Goal: Transaction & Acquisition: Purchase product/service

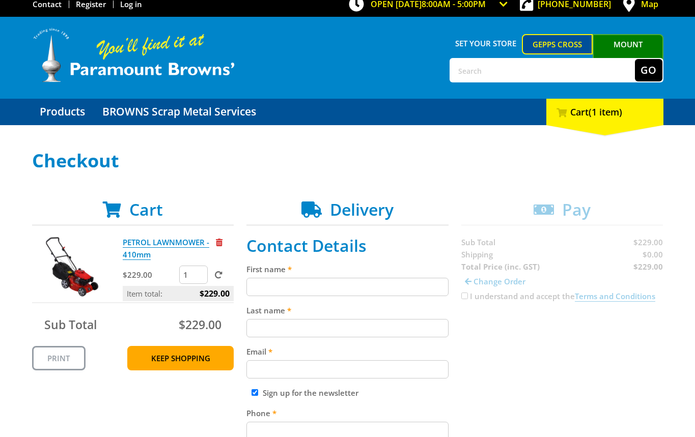
scroll to position [122, 0]
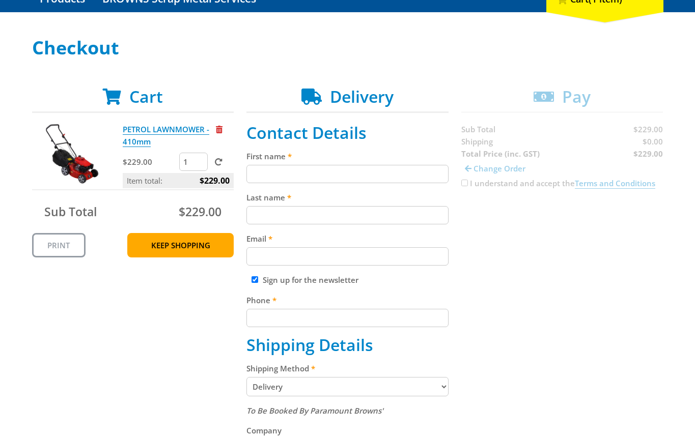
drag, startPoint x: 273, startPoint y: 182, endPoint x: 270, endPoint y: 209, distance: 26.7
click at [273, 183] on input "First name" at bounding box center [347, 174] width 202 height 18
paste input "[PERSON_NAME]"
type input "[PERSON_NAME]"
click at [269, 210] on input "Last name" at bounding box center [347, 215] width 202 height 18
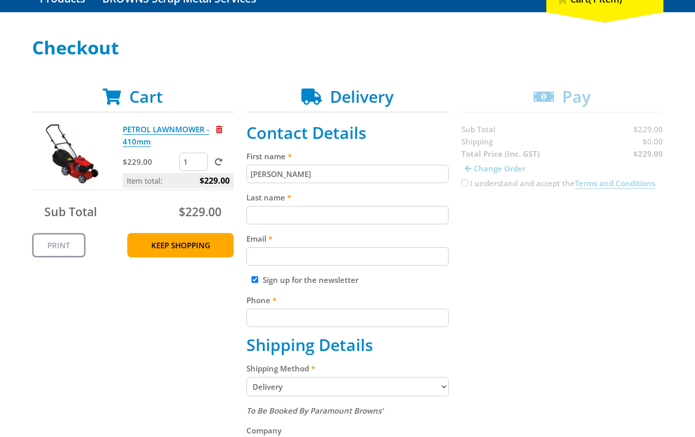
paste input "[PERSON_NAME]"
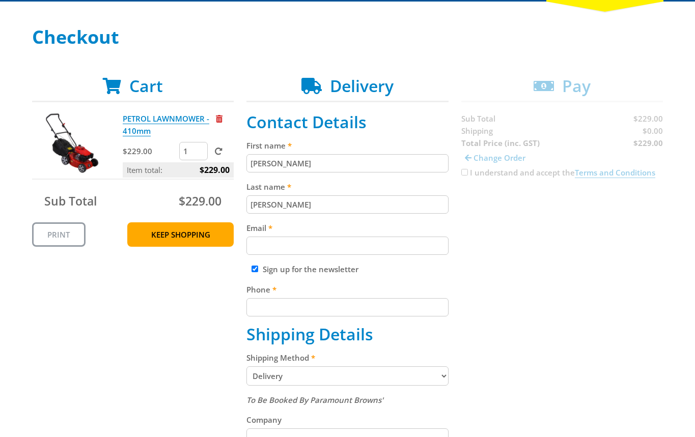
type input "[PERSON_NAME]"
click at [393, 239] on input "Email" at bounding box center [347, 246] width 202 height 18
paste input "[EMAIL_ADDRESS][DOMAIN_NAME]"
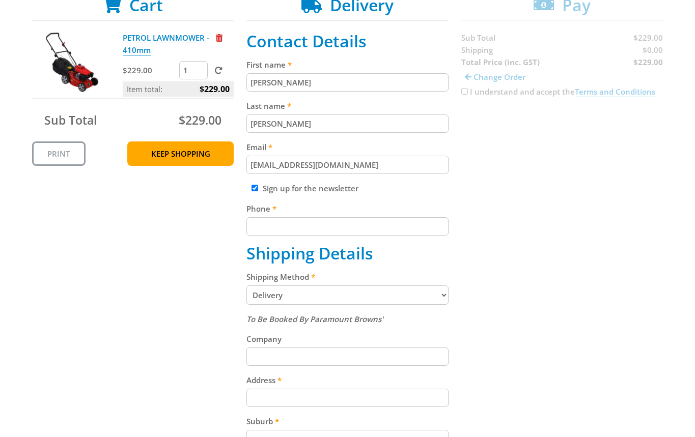
scroll to position [228, 0]
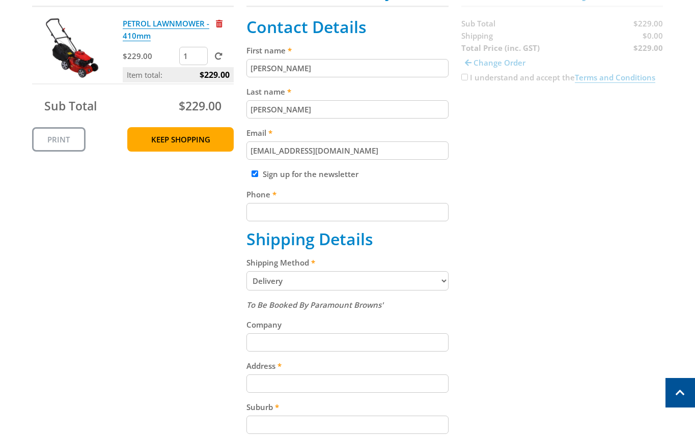
type input "[EMAIL_ADDRESS][DOMAIN_NAME]"
click at [360, 223] on fieldset "Contact Details First name [PERSON_NAME] Last name [PERSON_NAME] Email [EMAIL_A…" at bounding box center [347, 307] width 202 height 580
click at [470, 214] on div "Cart PETROL LAWNMOWER - 410mm $229.00 1 Item total: $229.00 Sub Total $229.00 P…" at bounding box center [348, 306] width 632 height 651
click at [426, 221] on input "Phone" at bounding box center [347, 212] width 202 height 18
paste input "[PHONE_NUMBER]"
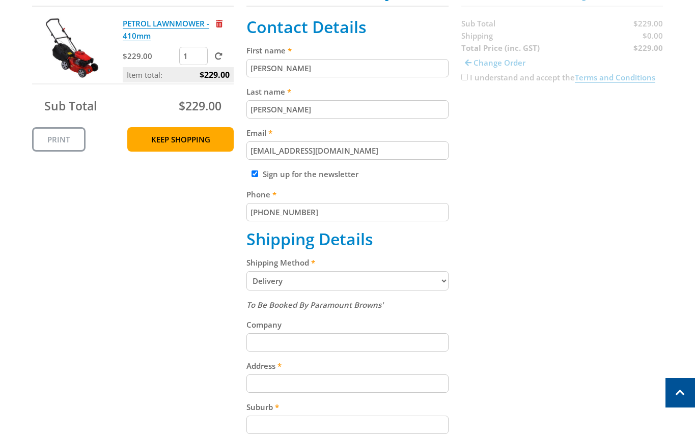
type input "[PHONE_NUMBER]"
click at [479, 224] on div "Cart PETROL LAWNMOWER - 410mm $229.00 1 Item total: $229.00 Sub Total $229.00 P…" at bounding box center [348, 306] width 632 height 651
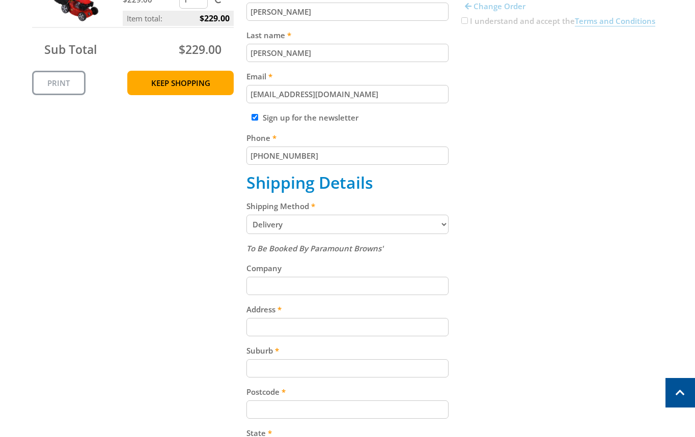
scroll to position [303, 0]
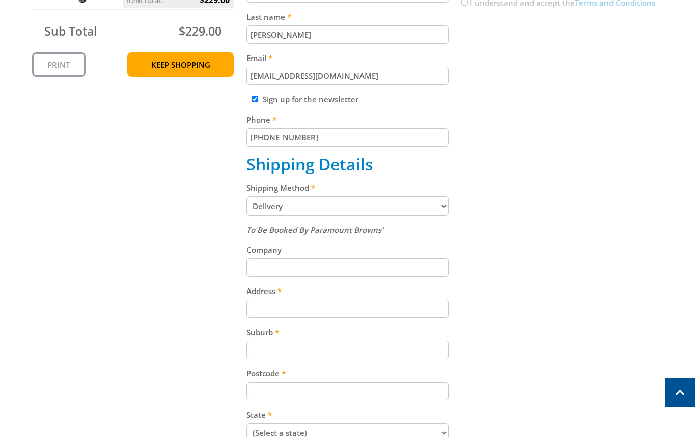
click at [330, 215] on select "Pickup from Gepps Cross Delivery" at bounding box center [347, 206] width 202 height 19
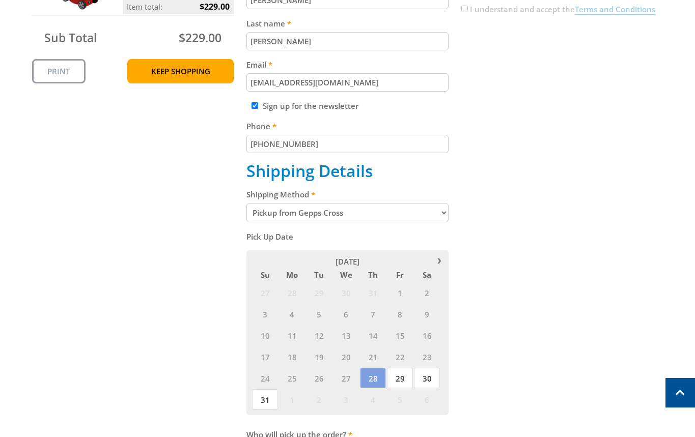
scroll to position [280, 0]
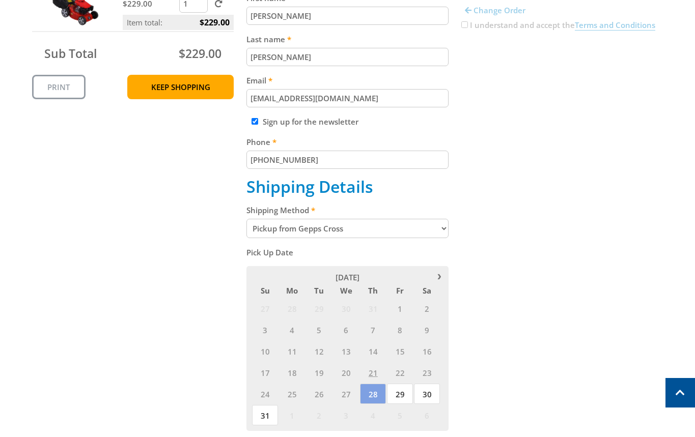
click at [337, 233] on select "Pickup from Gepps Cross Delivery" at bounding box center [347, 228] width 202 height 19
select select "Delivery"
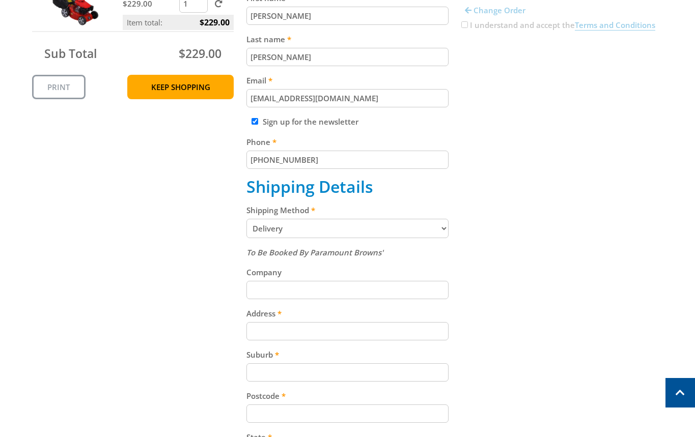
drag, startPoint x: 612, startPoint y: 317, endPoint x: 601, endPoint y: 306, distance: 16.2
click at [613, 317] on div "Cart PETROL LAWNMOWER - 410mm $229.00 1 Item total: $229.00 Sub Total $229.00 P…" at bounding box center [348, 254] width 632 height 651
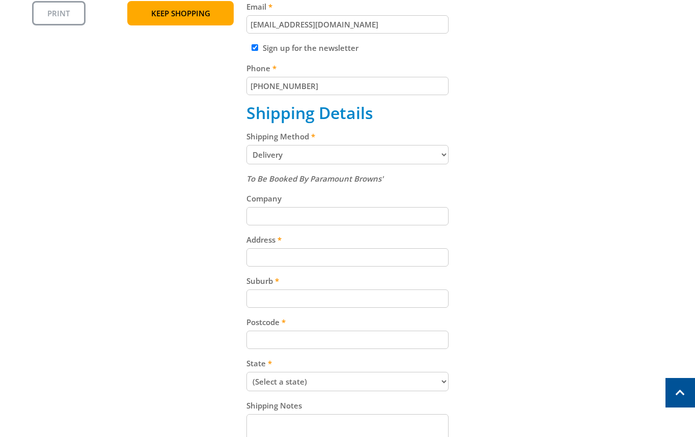
scroll to position [371, 0]
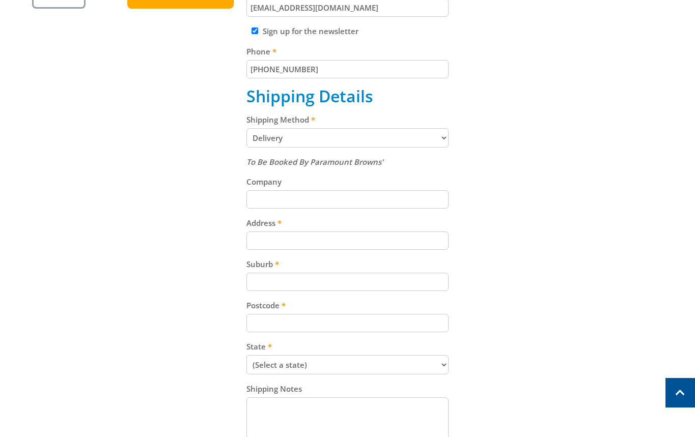
click at [309, 243] on input "Address" at bounding box center [347, 241] width 202 height 18
paste input "[STREET_ADDRESS][PERSON_NAME]"
type input "[STREET_ADDRESS][PERSON_NAME]"
click at [285, 292] on div "To Be Booked By Paramount Browns' Company Address [STREET_ADDRESS][PERSON_NAME]…" at bounding box center [347, 301] width 202 height 290
click at [284, 291] on div "Suburb" at bounding box center [347, 274] width 202 height 33
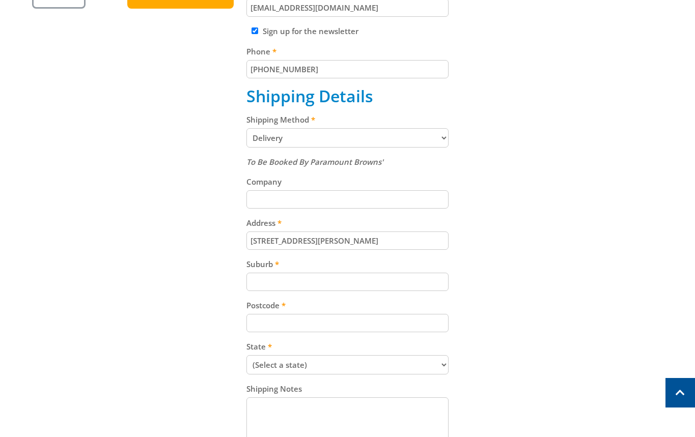
click at [286, 290] on input "Suburb" at bounding box center [347, 282] width 202 height 18
click at [277, 284] on input "Suburb" at bounding box center [347, 282] width 202 height 18
paste input "Totness"
type input "Totness"
click at [292, 324] on input "Postcode" at bounding box center [347, 323] width 202 height 18
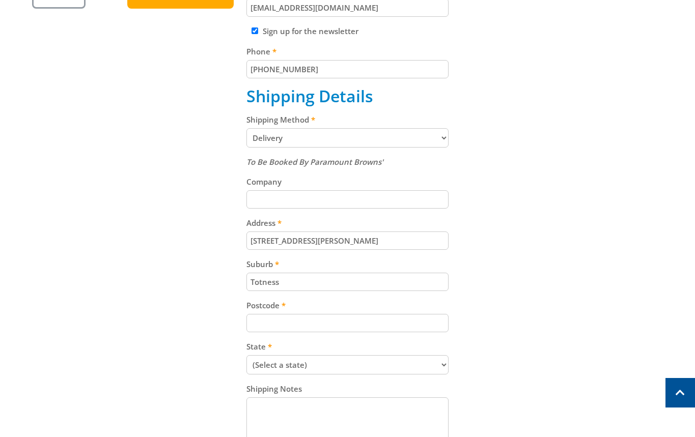
paste input "5250"
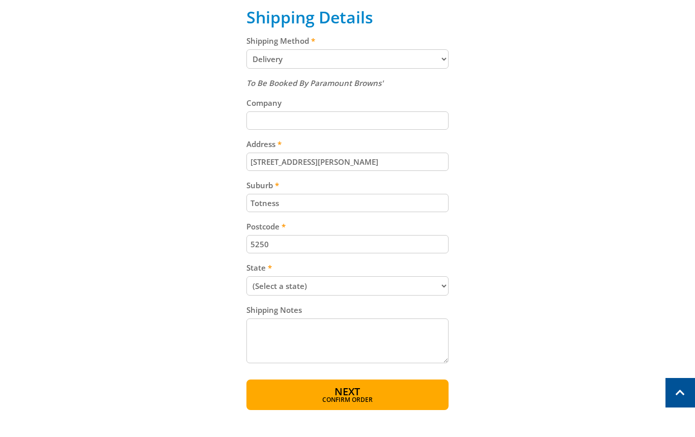
scroll to position [465, 0]
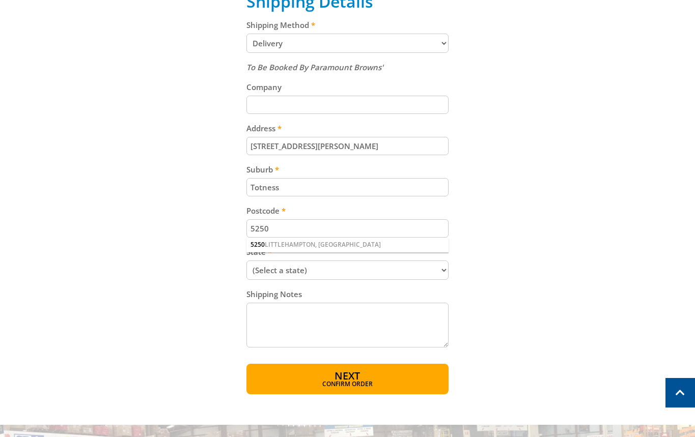
type input "5250"
click at [321, 267] on select "(Select a state) [GEOGRAPHIC_DATA] [GEOGRAPHIC_DATA] [GEOGRAPHIC_DATA] [GEOGRAP…" at bounding box center [347, 270] width 202 height 19
click at [329, 262] on select "(Select a state) [GEOGRAPHIC_DATA] [GEOGRAPHIC_DATA] [GEOGRAPHIC_DATA] [GEOGRAP…" at bounding box center [347, 270] width 202 height 19
select select "SA"
click at [246, 261] on select "(Select a state) [GEOGRAPHIC_DATA] [GEOGRAPHIC_DATA] [GEOGRAPHIC_DATA] [GEOGRAP…" at bounding box center [347, 270] width 202 height 19
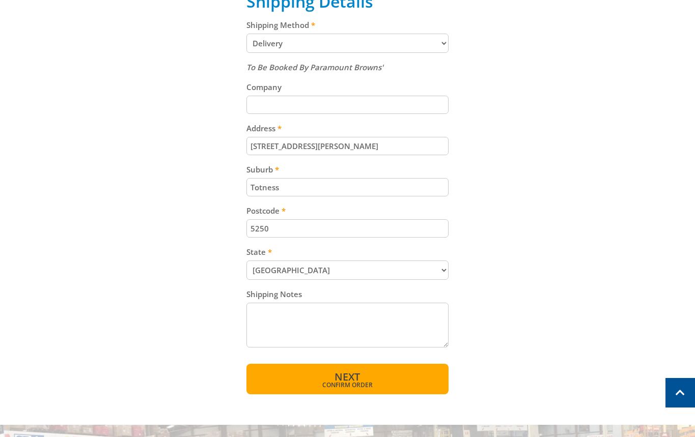
click at [376, 373] on button "Next Confirm order" at bounding box center [347, 379] width 202 height 31
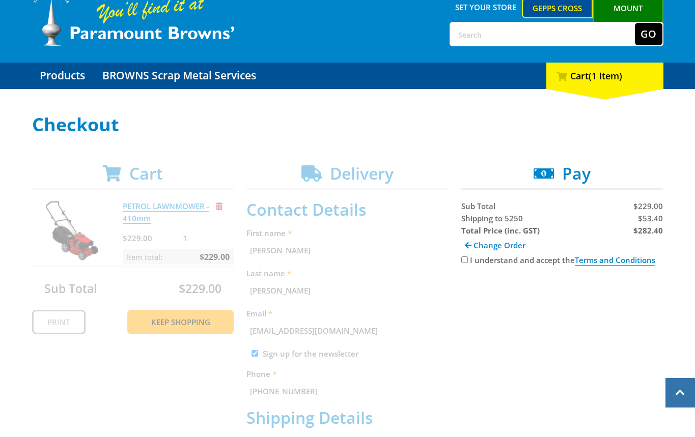
scroll to position [0, 0]
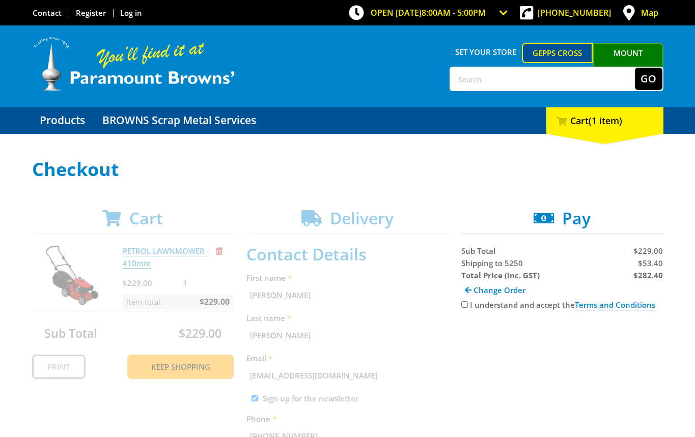
click at [646, 277] on strong "$282.40" at bounding box center [649, 275] width 30 height 10
copy strong "282.40"
click at [481, 268] on div "Shipping to 5250" at bounding box center [510, 263] width 99 height 12
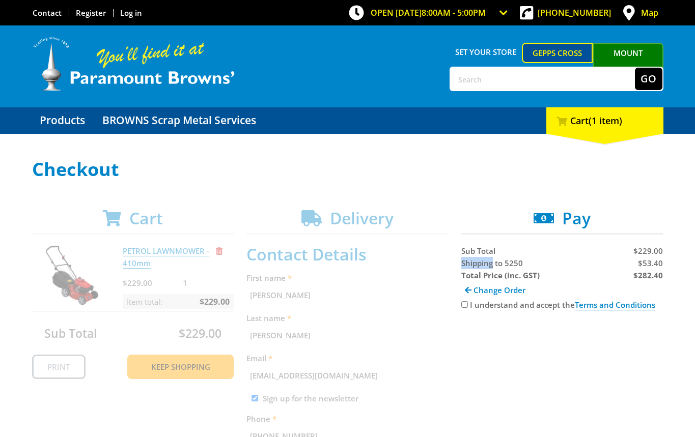
copy span "Shipping"
click at [651, 268] on span "$53.40" at bounding box center [650, 263] width 25 height 10
copy span "53.40"
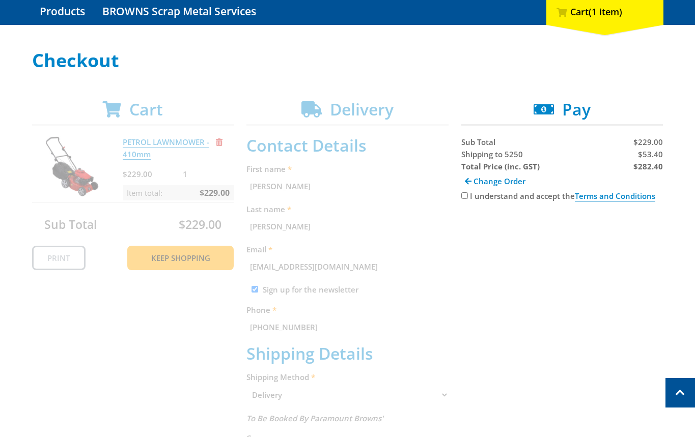
scroll to position [102, 0]
